Goal: Task Accomplishment & Management: Use online tool/utility

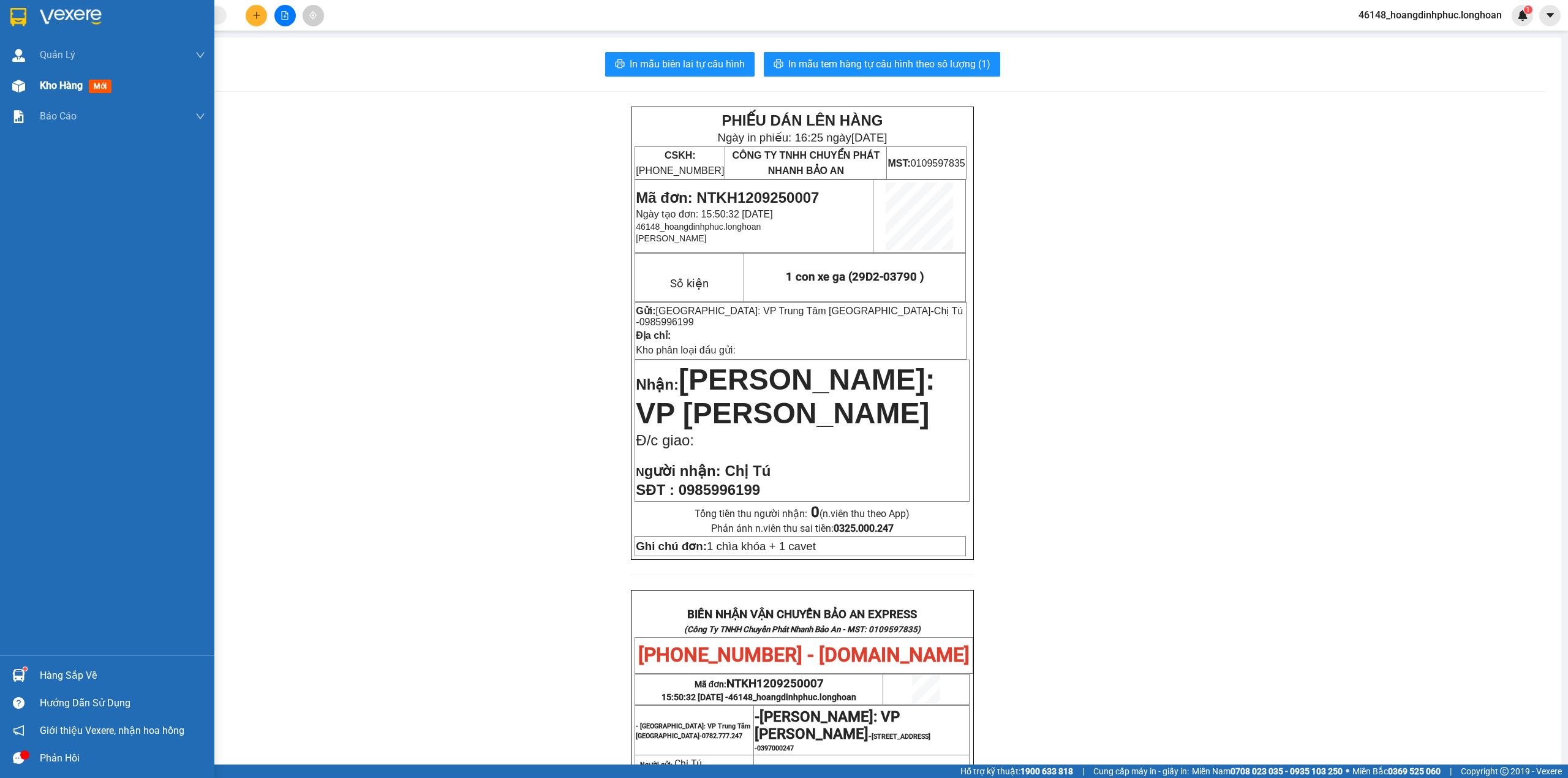
click at [46, 91] on span "Kho hàng" at bounding box center [61, 86] width 43 height 12
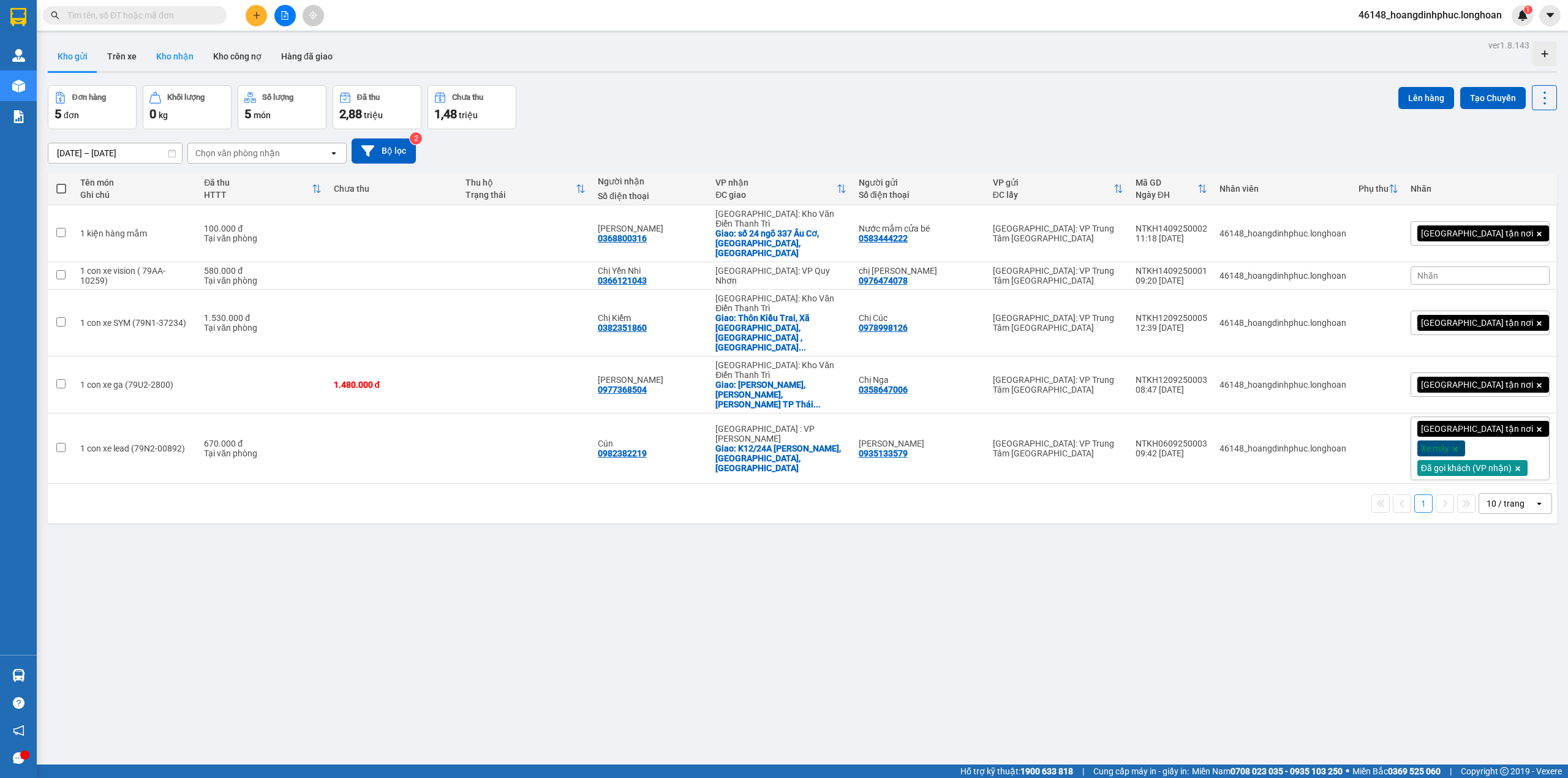
click at [190, 59] on button "Kho nhận" at bounding box center [175, 56] width 57 height 30
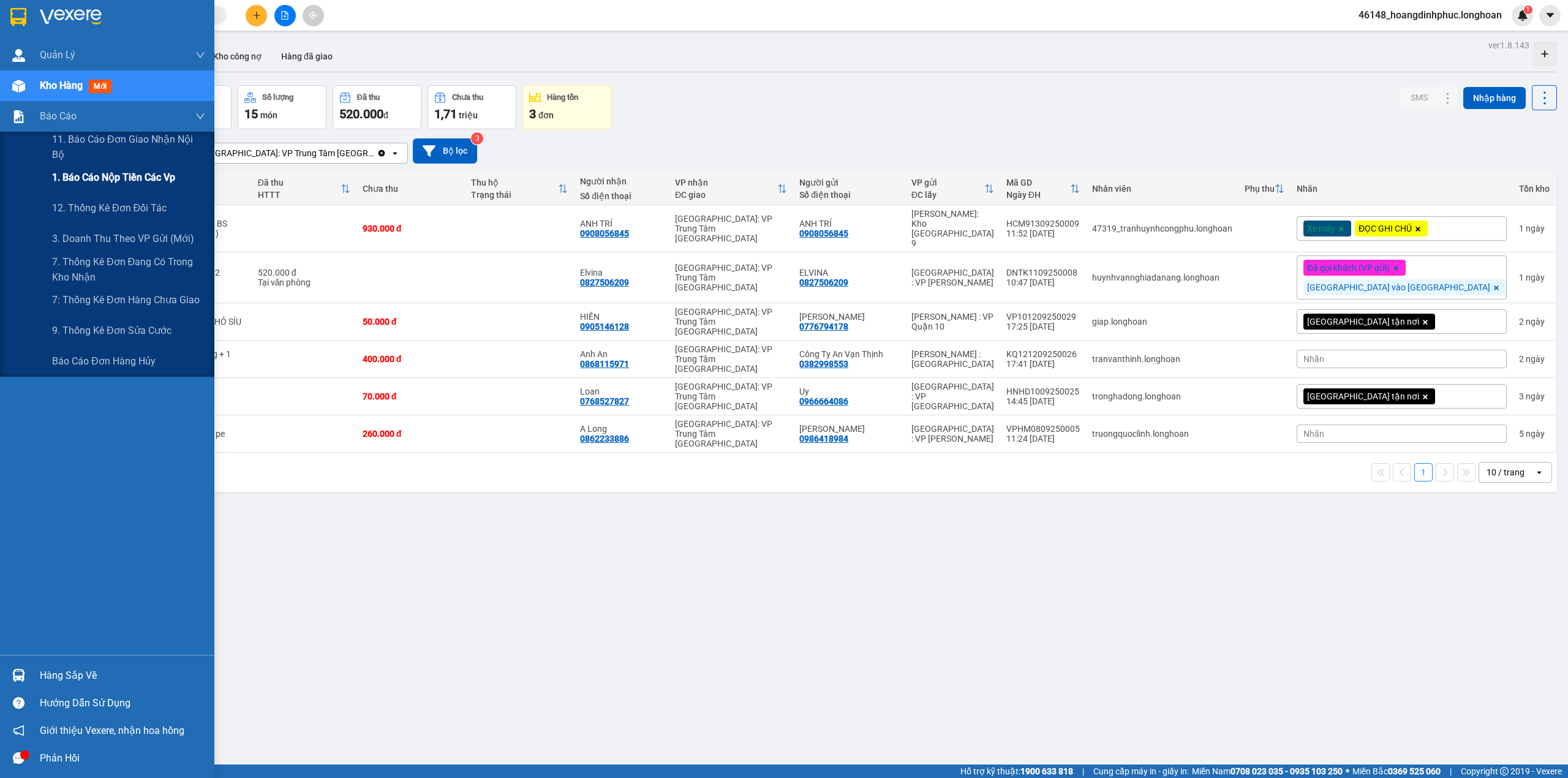
click at [62, 170] on span "1. Báo cáo nộp tiền các vp" at bounding box center [114, 177] width 123 height 15
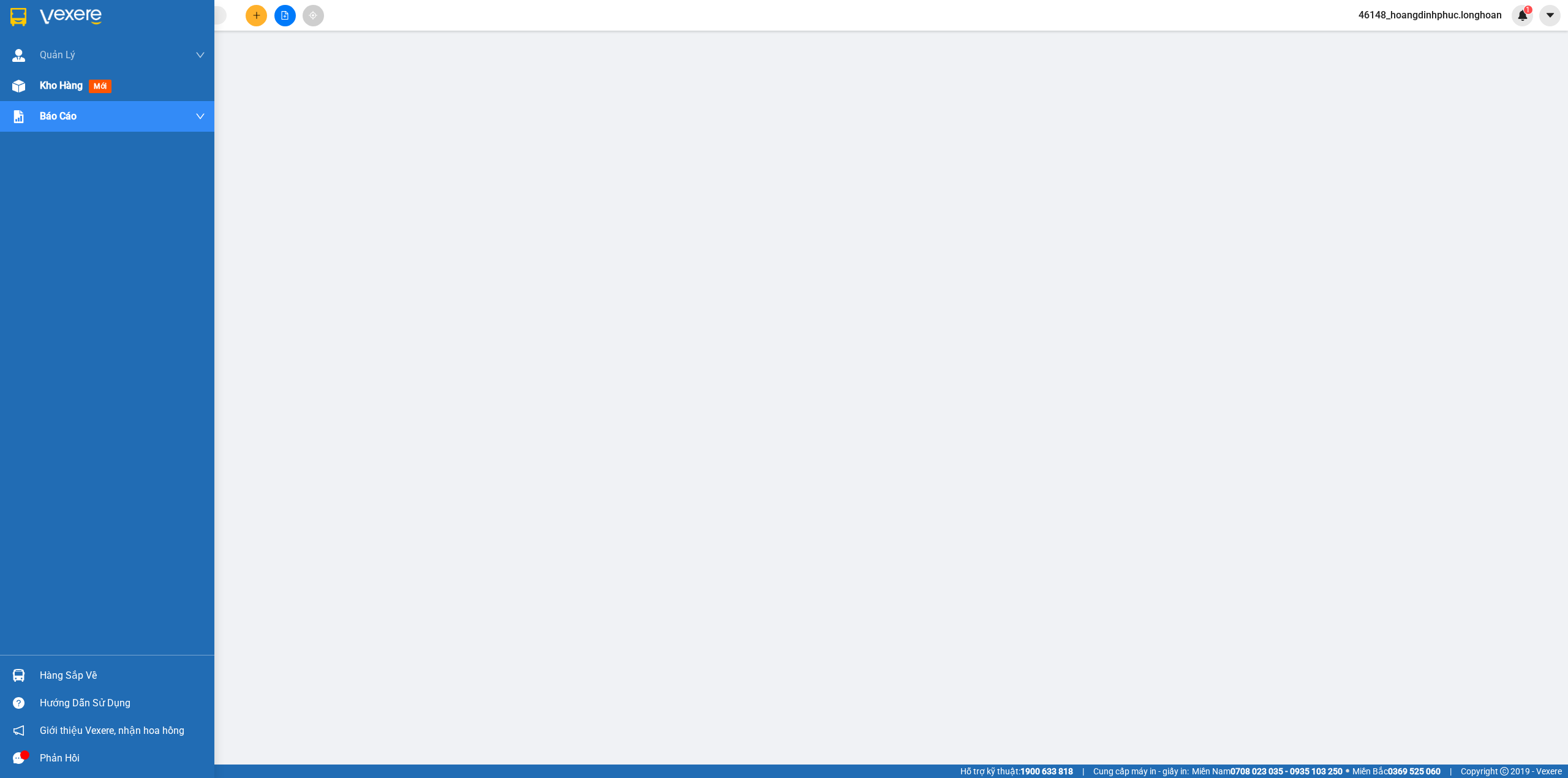
click at [28, 86] on div at bounding box center [18, 86] width 21 height 21
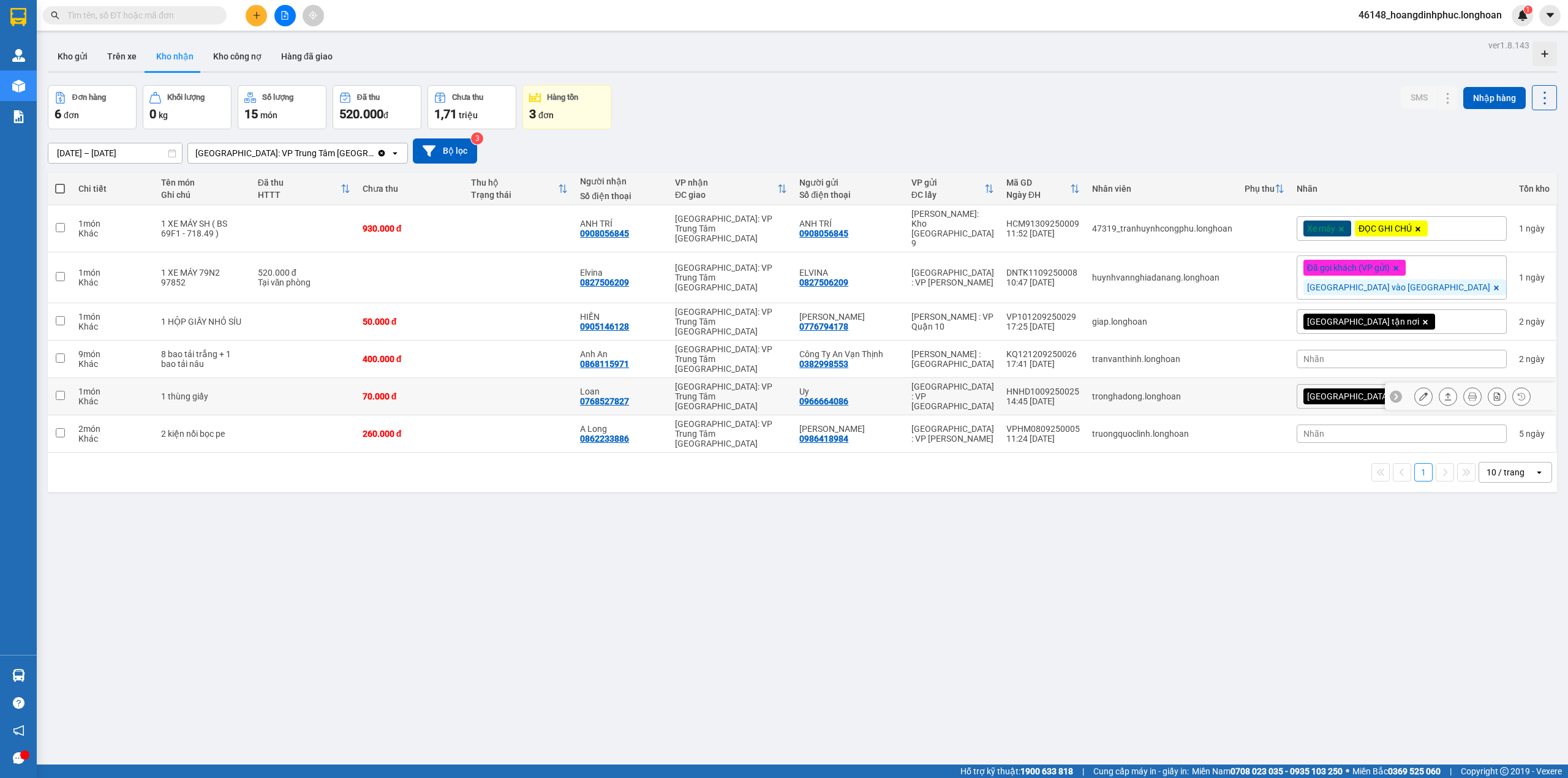
click at [1419, 392] on icon at bounding box center [1423, 396] width 9 height 9
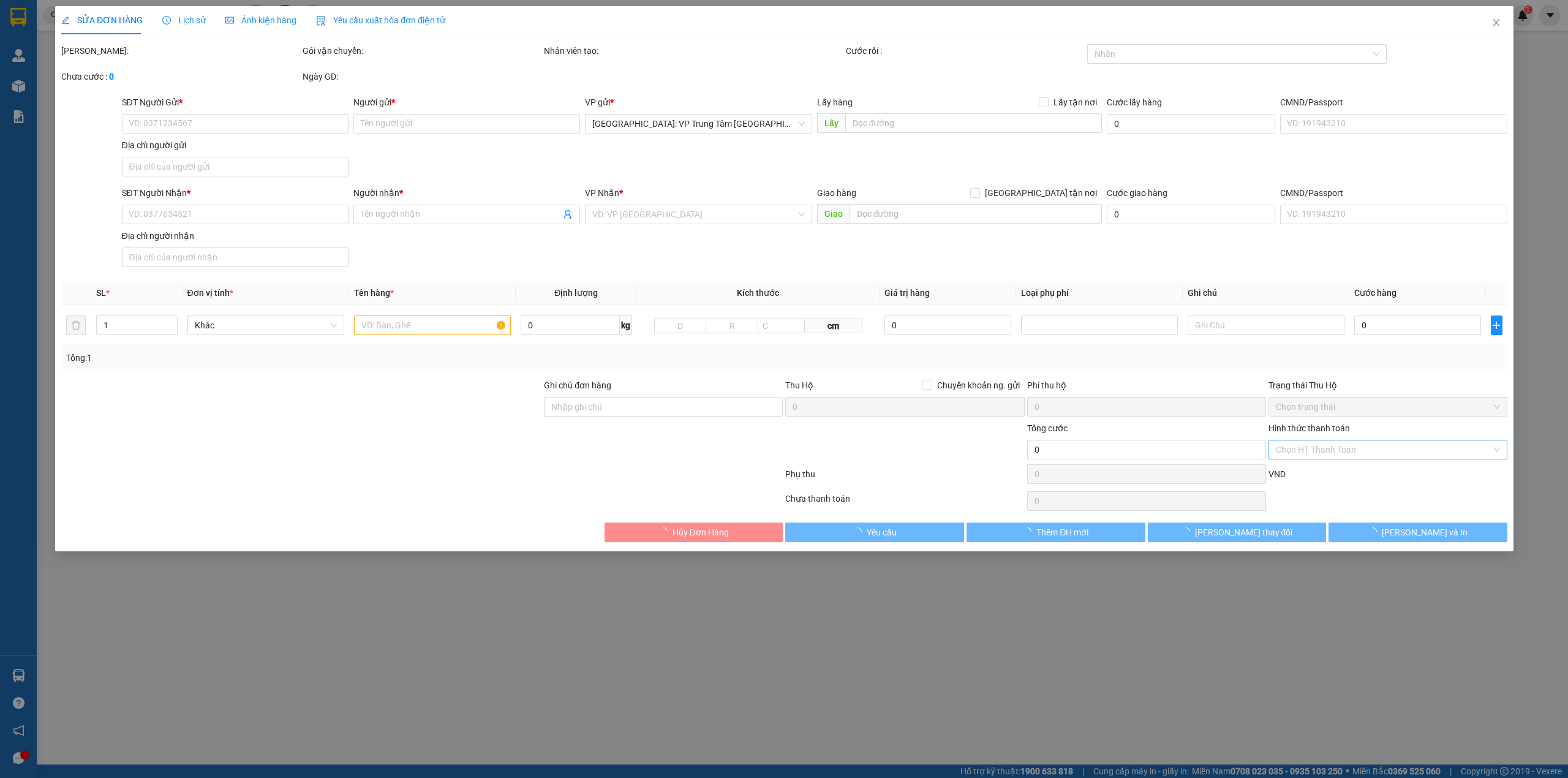
click at [1312, 459] on input "Hình thức thanh toán" at bounding box center [1383, 450] width 215 height 18
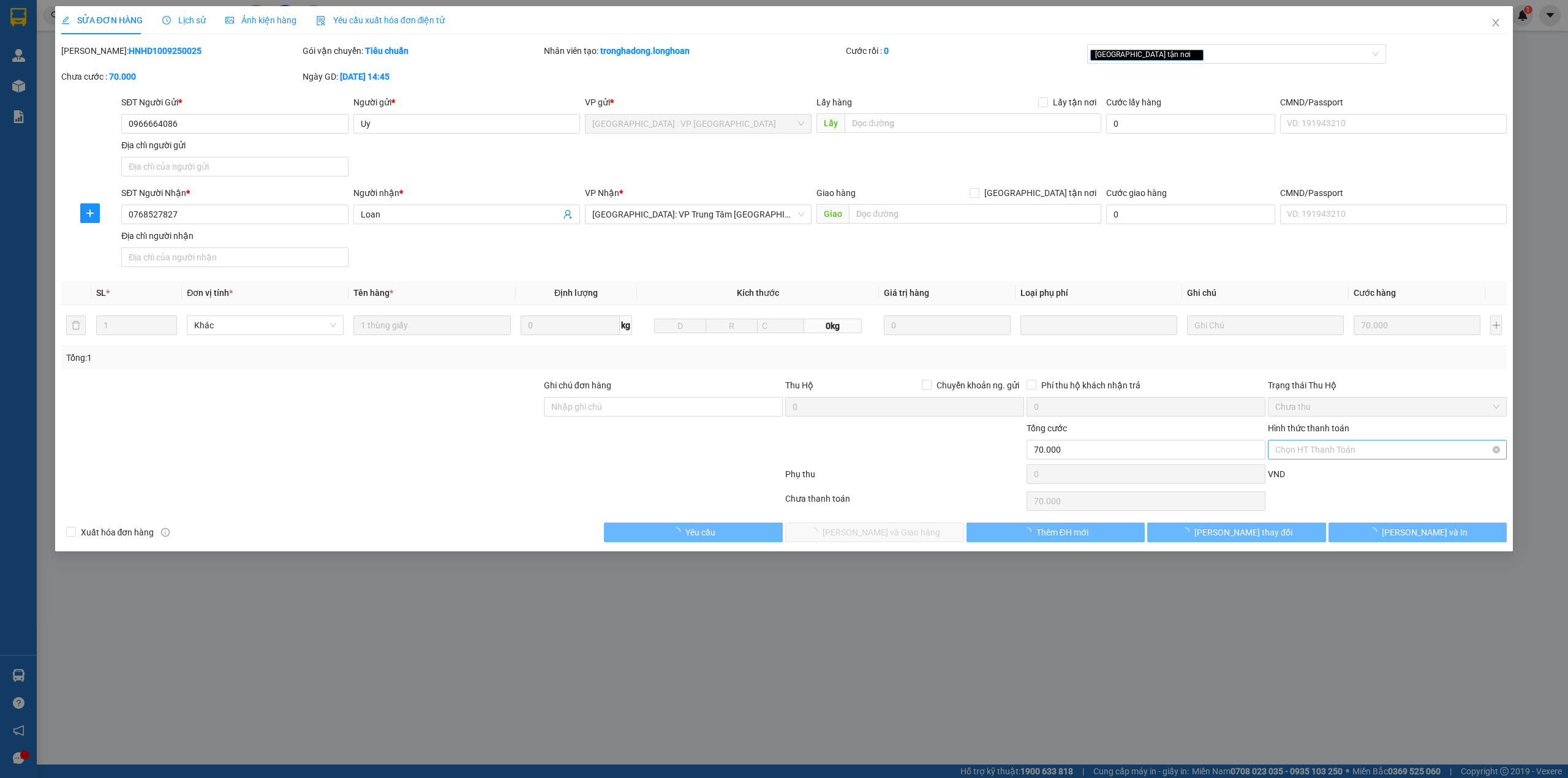
type input "0966664086"
type input "Uy"
type input "0768527827"
type input "Loan"
type input "70.000"
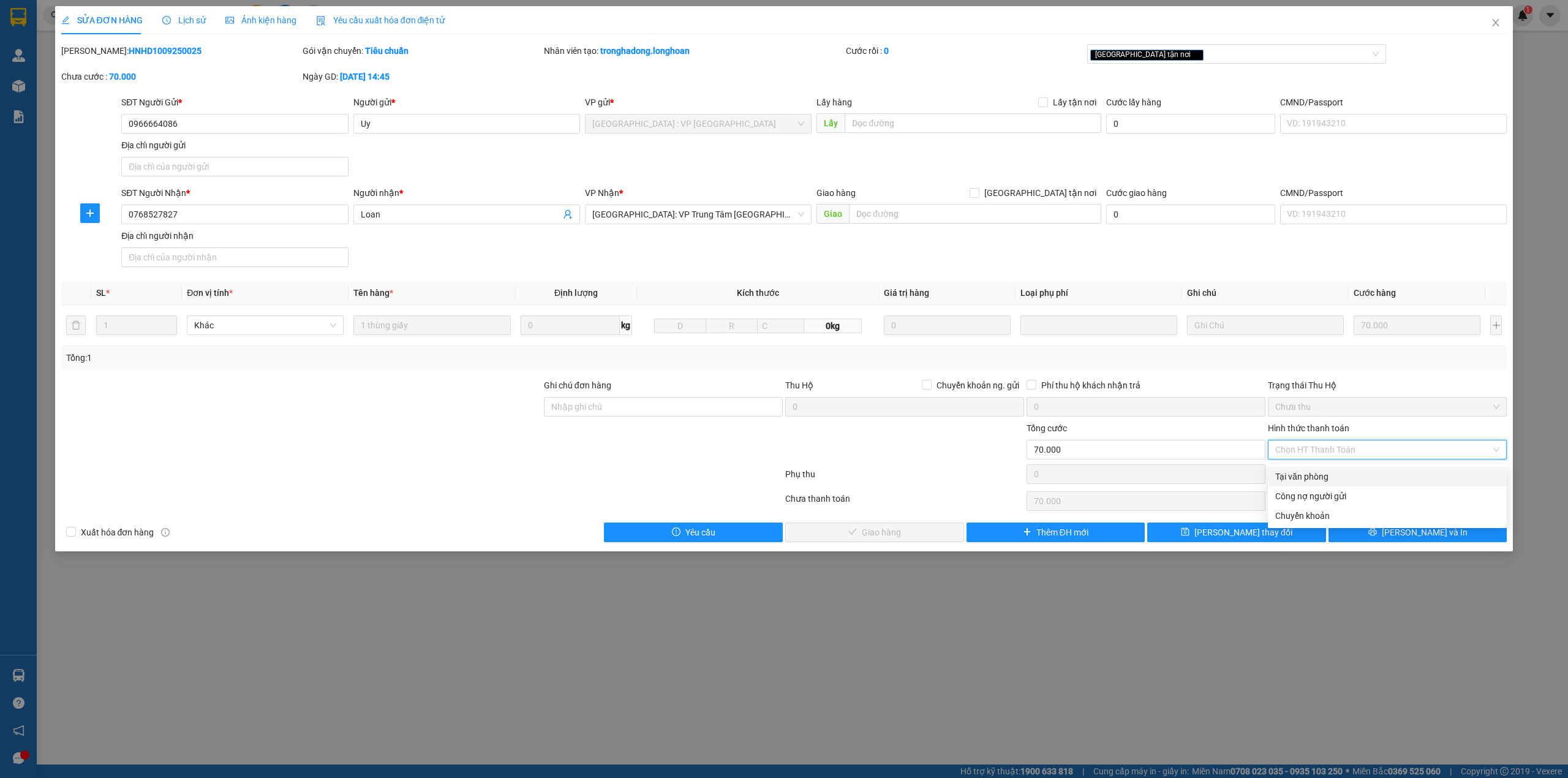
click at [1297, 474] on div "Tại văn phòng" at bounding box center [1387, 476] width 224 height 13
type input "0"
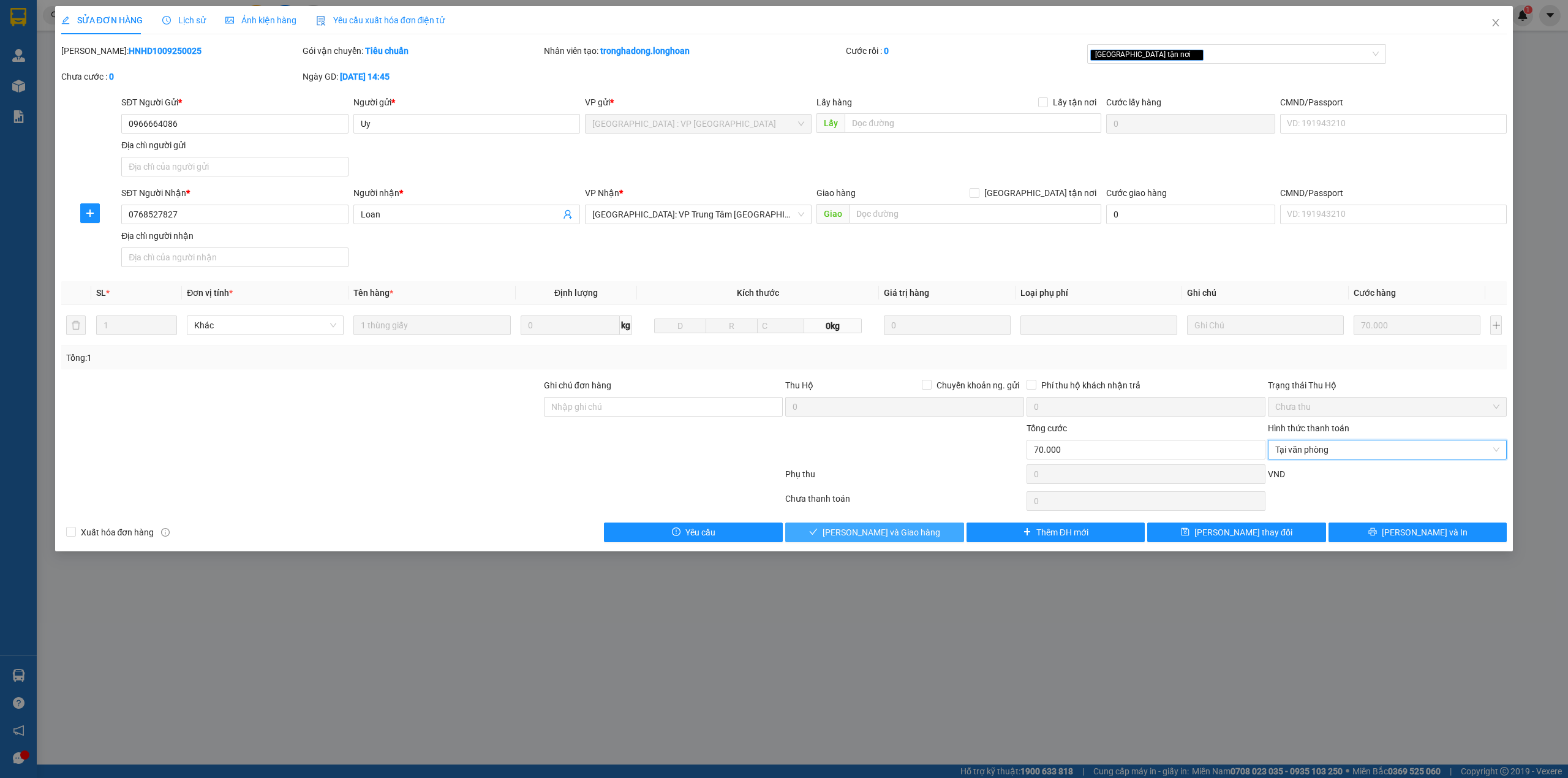
click at [896, 539] on span "Lưu và Giao hàng" at bounding box center [881, 532] width 118 height 13
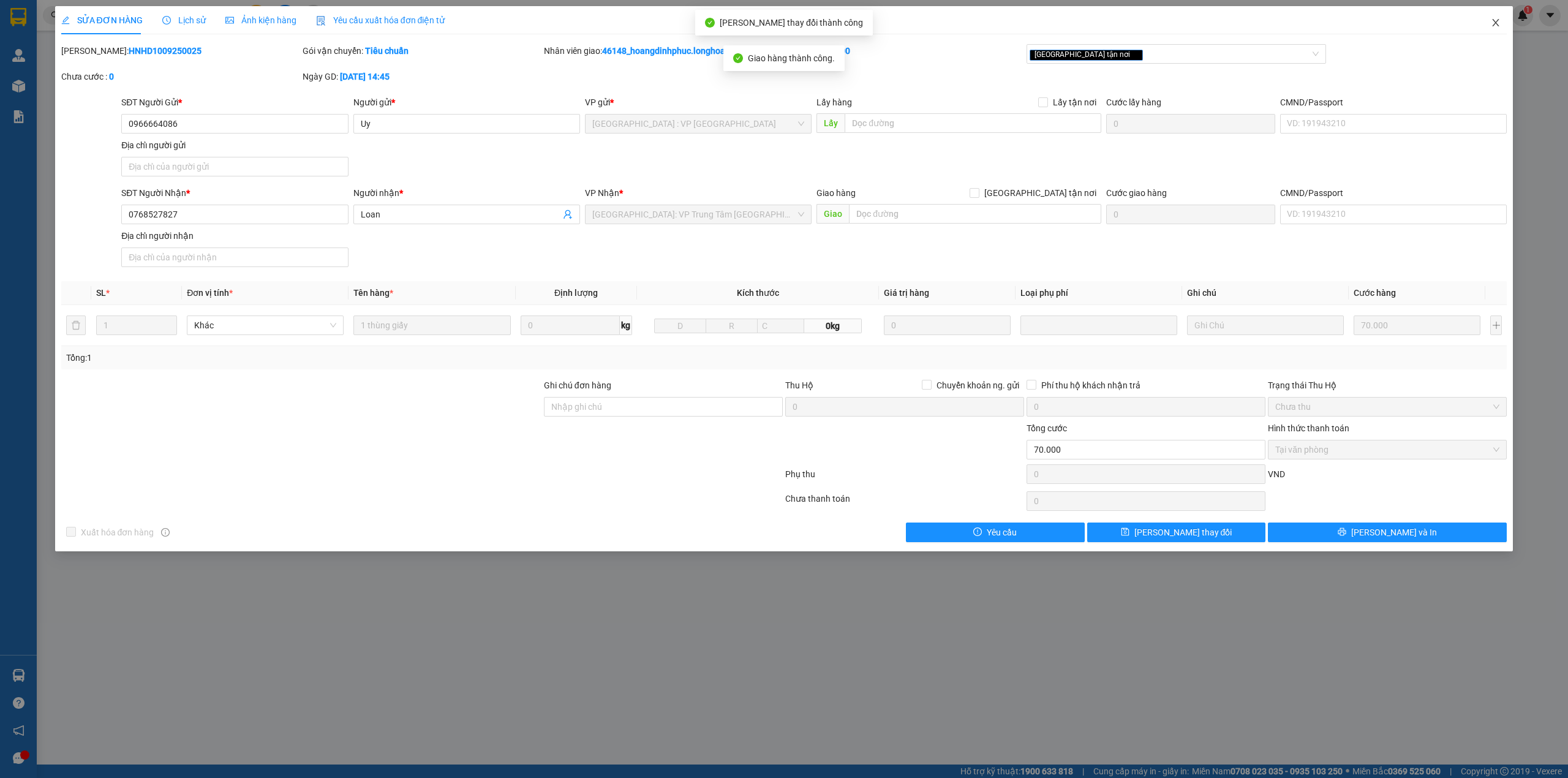
click at [1502, 28] on span "Close" at bounding box center [1496, 23] width 34 height 34
